Goal: Transaction & Acquisition: Purchase product/service

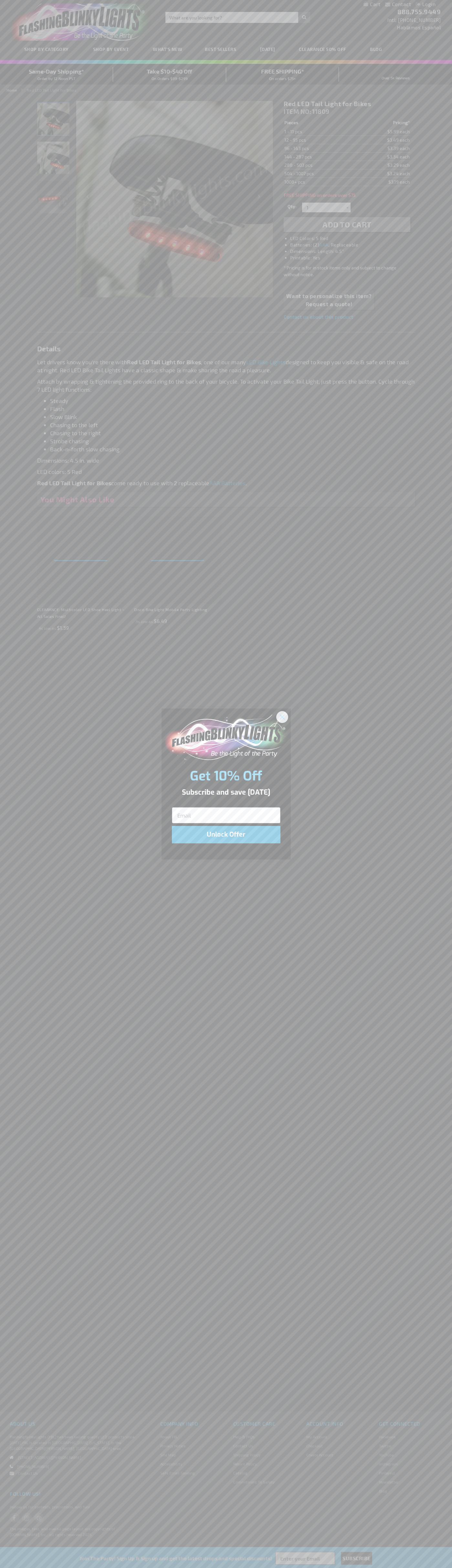
click at [282, 716] on icon "Close dialog" at bounding box center [281, 716] width 4 height 4
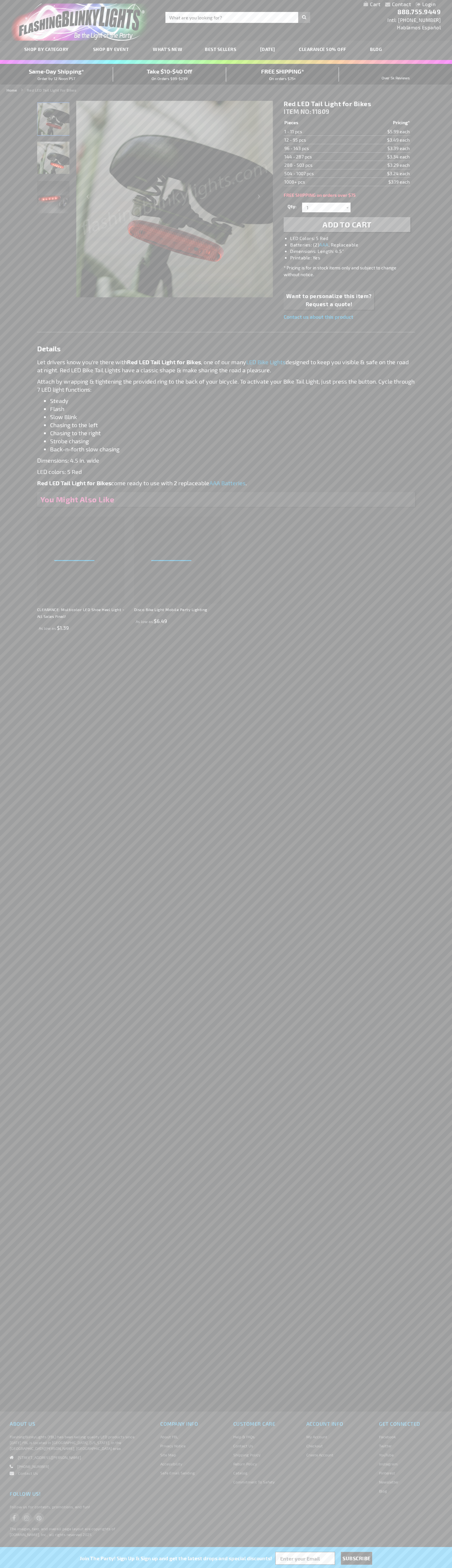
click at [54, 121] on img "Red LED Tail Light for Bikes" at bounding box center [53, 119] width 32 height 32
click at [347, 225] on span "Add to Cart" at bounding box center [347, 224] width 49 height 9
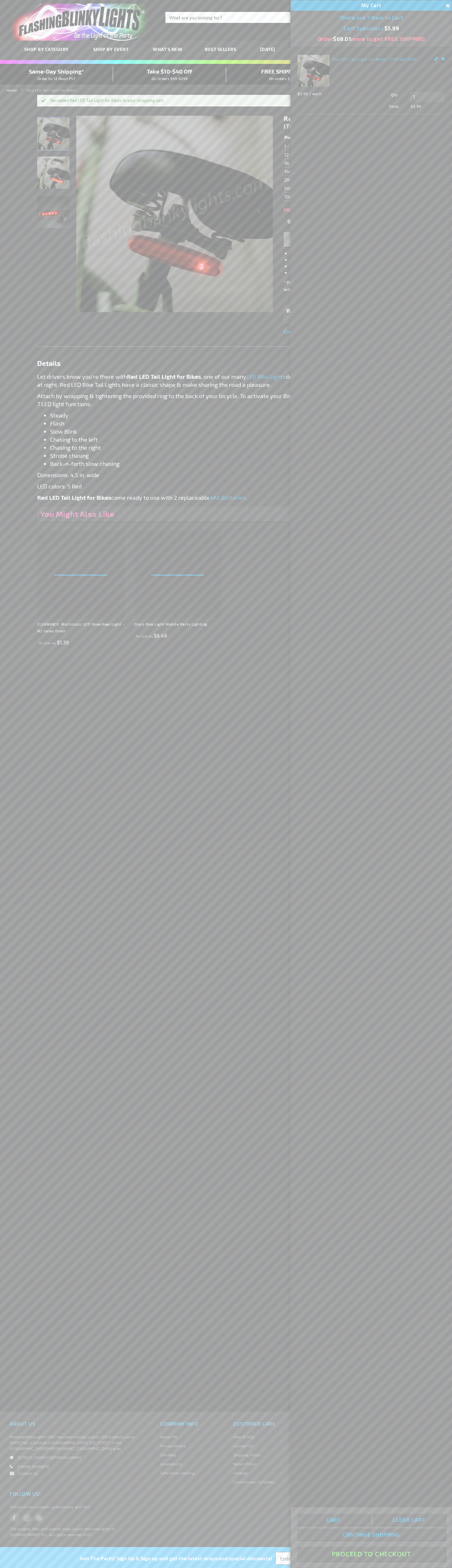
click at [371, 1554] on button "Proceed To Checkout" at bounding box center [371, 1554] width 148 height 15
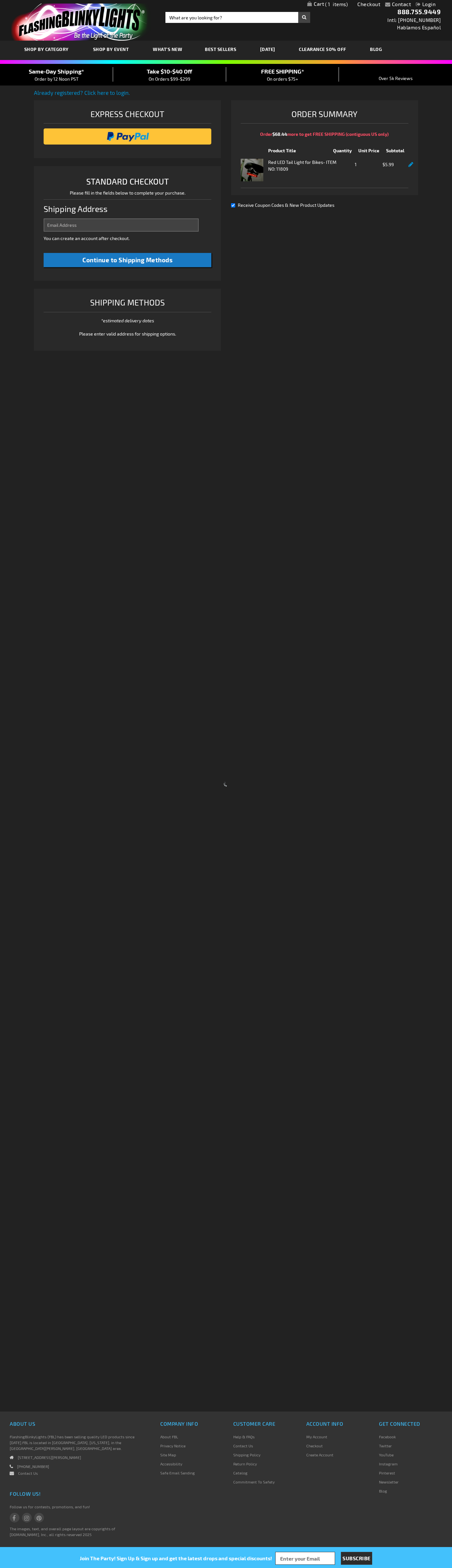
select select "US"
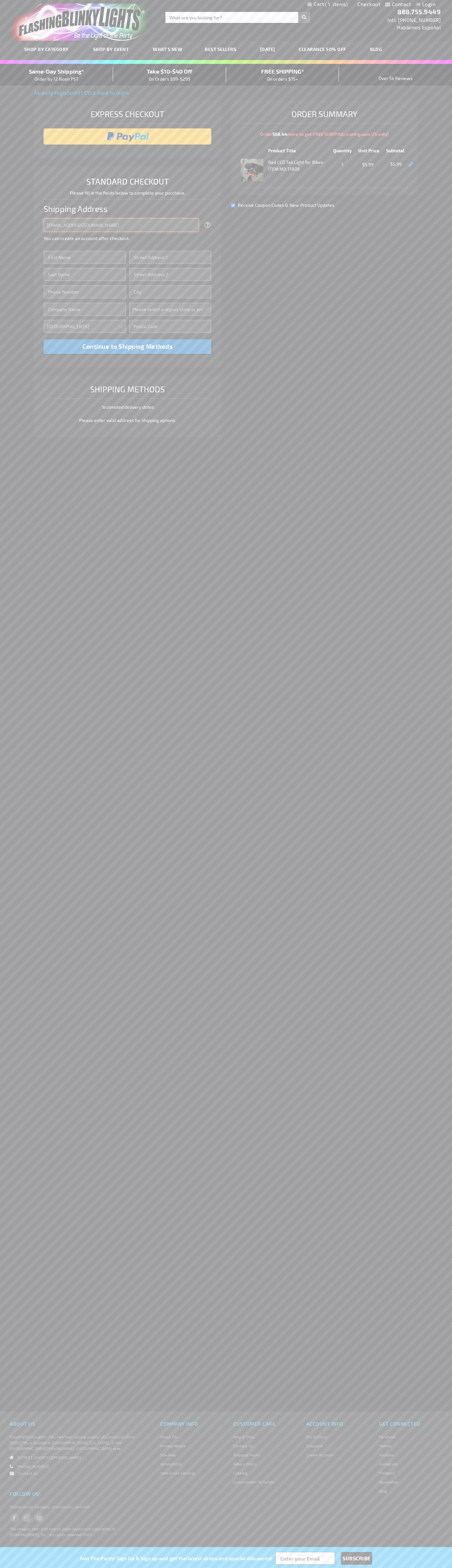
type input "johnsmith005@storebotmail.joonix.net"
type input "John"
type input "201 S. Division St. McKinley Towne Center"
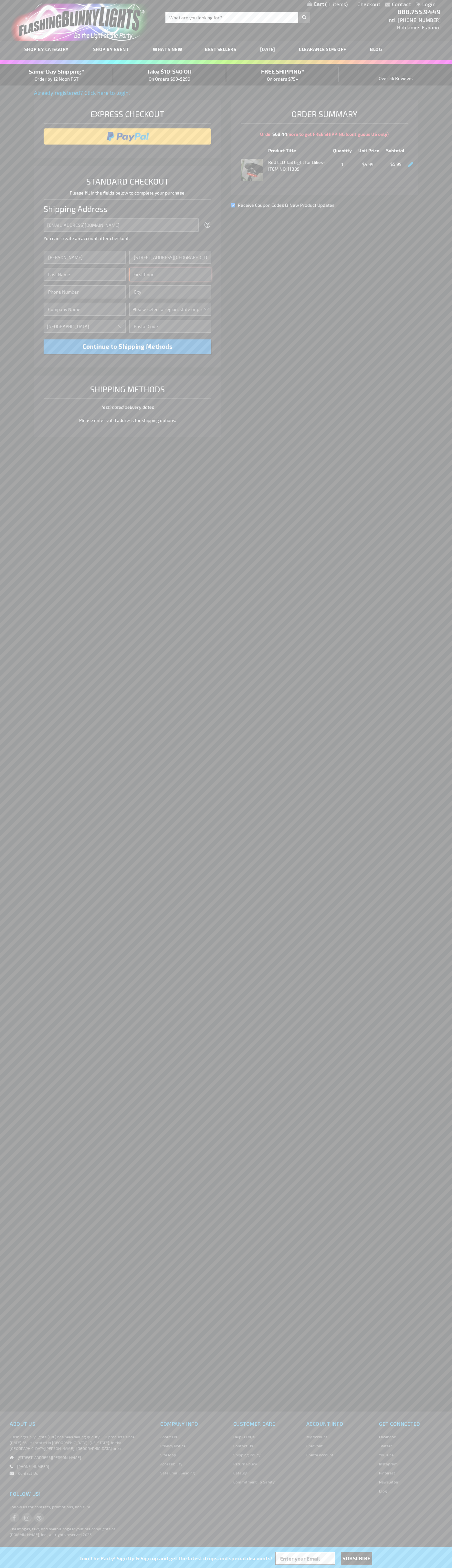
type input "First floor"
type input "ann arbor"
select select "33"
type input "48104"
type input "Smith"
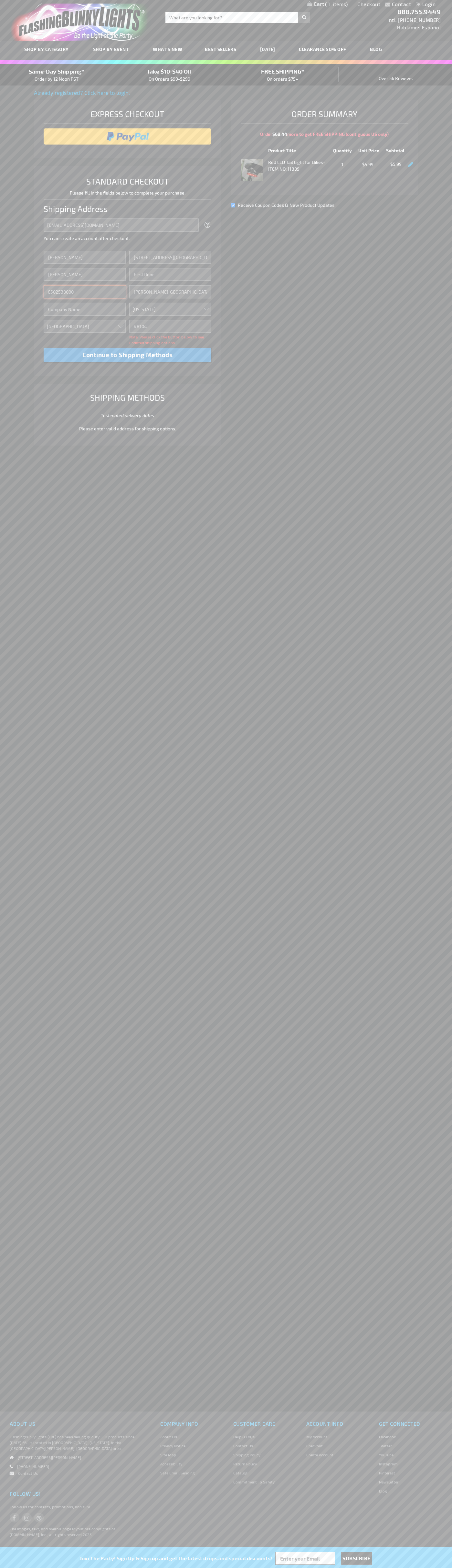
type input "6502530000"
type input "John Smith"
click at [57, 75] on div "Same-Day Shipping* Order by 12 Noon PST" at bounding box center [57, 74] width 113 height 15
click at [127, 136] on input "image" at bounding box center [127, 136] width 161 height 13
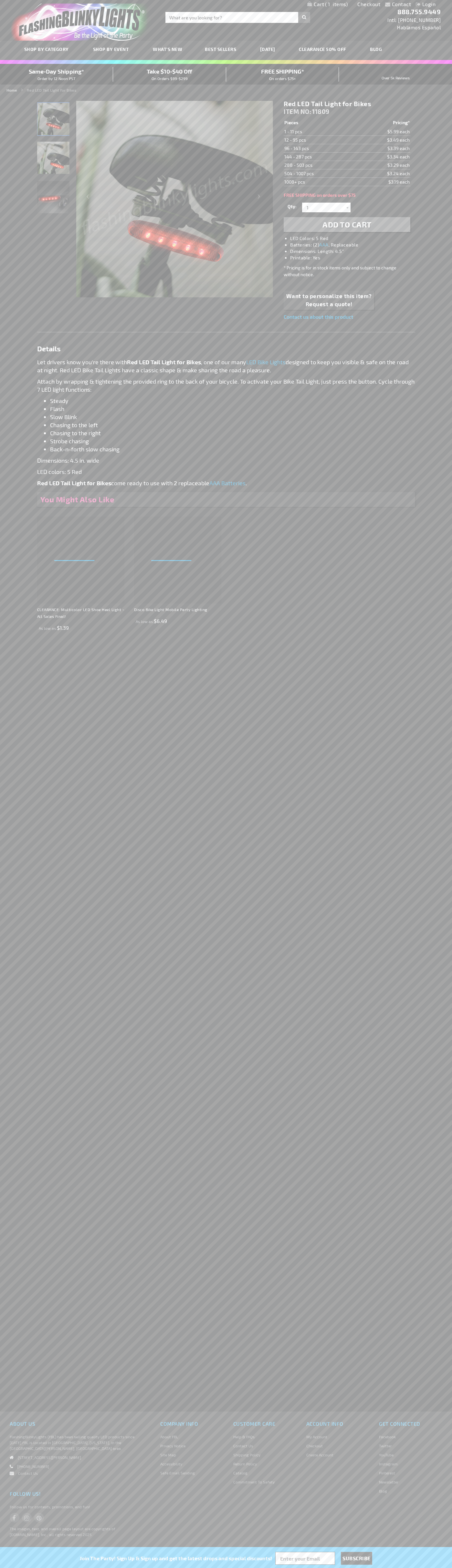
click at [327, 4] on span "1" at bounding box center [336, 4] width 23 height 6
